Goal: Information Seeking & Learning: Learn about a topic

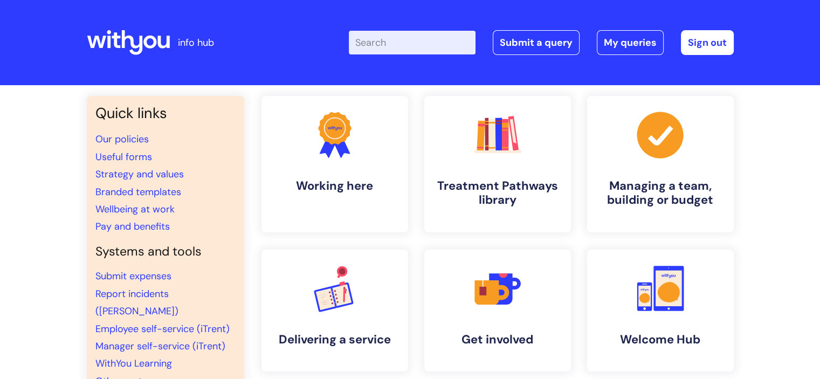
click at [403, 34] on input "Enter your search term here..." at bounding box center [412, 43] width 127 height 24
type input "maternity"
click button "Search" at bounding box center [0, 0] width 0 height 0
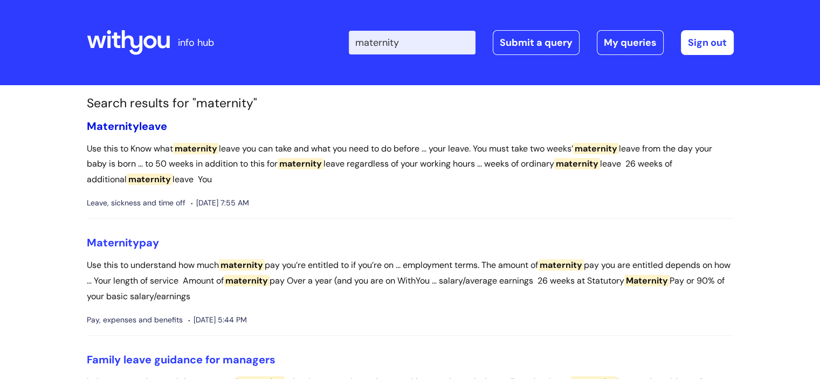
click at [144, 125] on link "Maternity leave" at bounding box center [127, 126] width 80 height 14
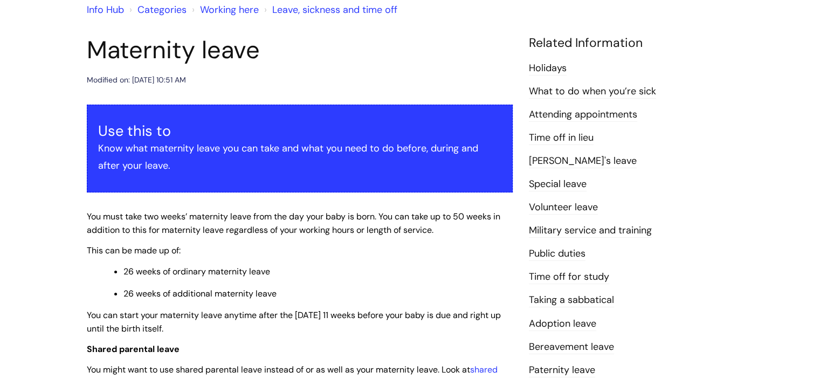
scroll to position [162, 0]
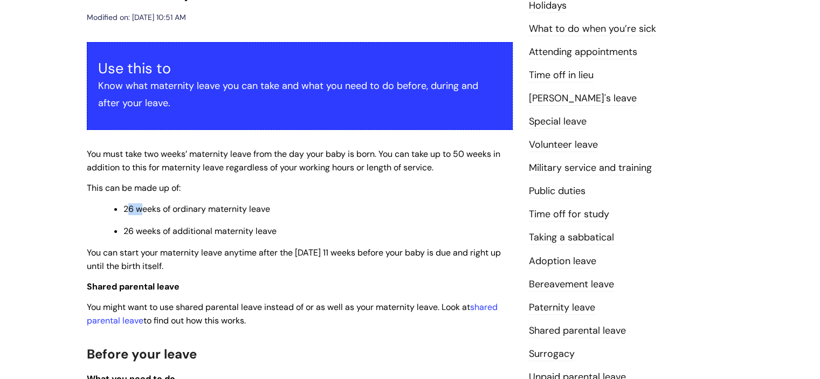
drag, startPoint x: 127, startPoint y: 211, endPoint x: 143, endPoint y: 211, distance: 16.2
click at [143, 211] on span "26 weeks of ordinary maternity leave" at bounding box center [196, 208] width 147 height 11
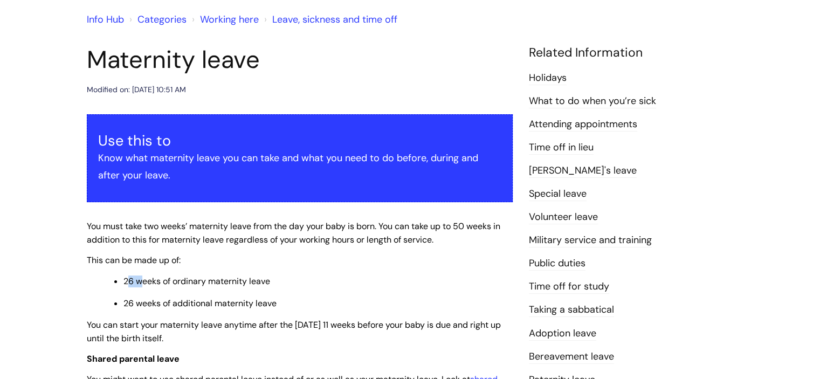
scroll to position [108, 0]
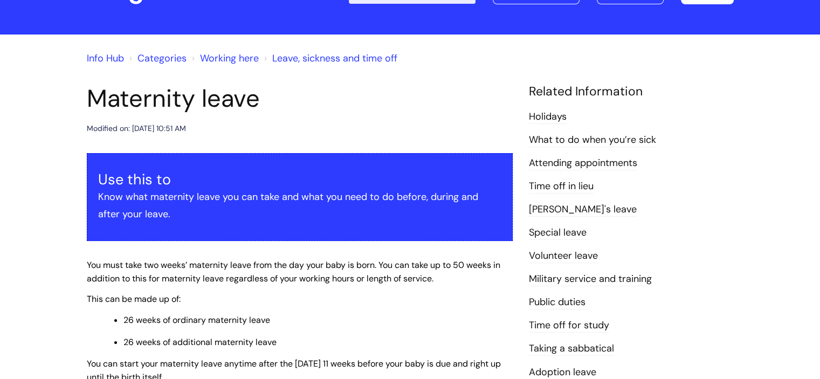
scroll to position [0, 0]
